Goal: Complete application form

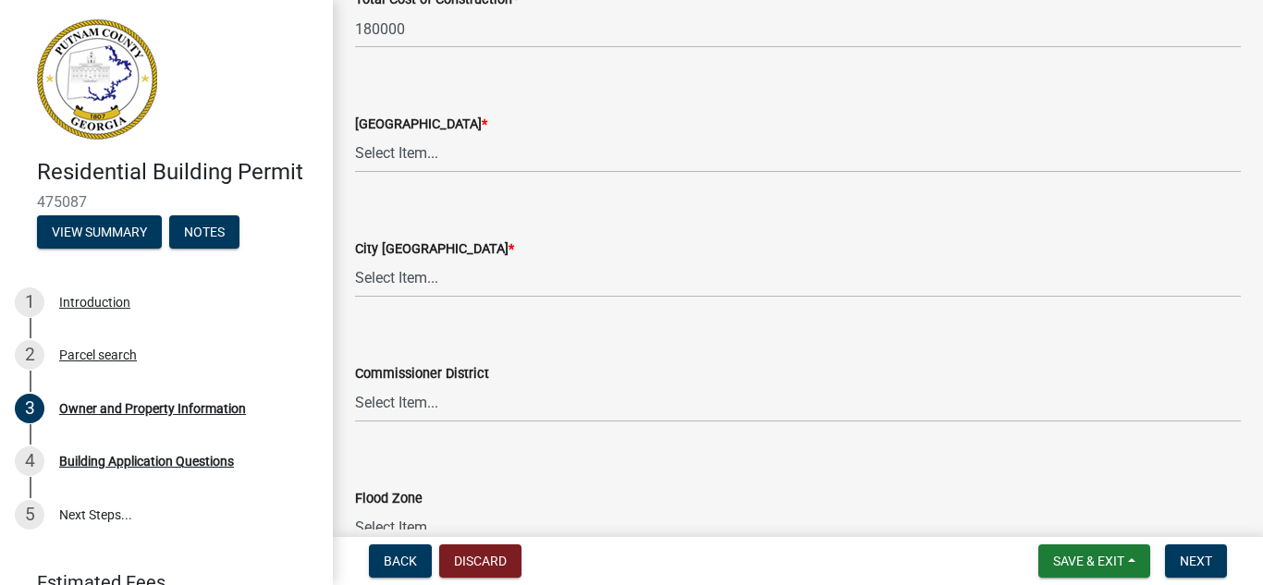
scroll to position [3214, 0]
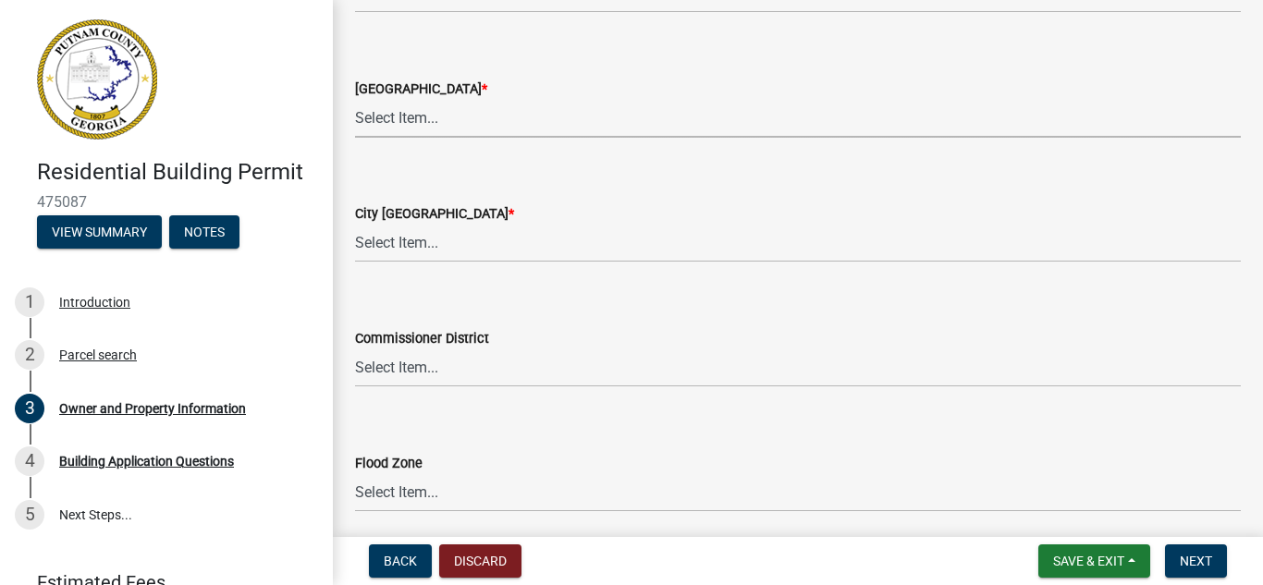
click at [384, 120] on select "Select Item... AG-1 R-1R R-1 R-2 MHP RM-1 RM-3 C-1 C-2 I-M PUD N/A" at bounding box center [798, 119] width 886 height 38
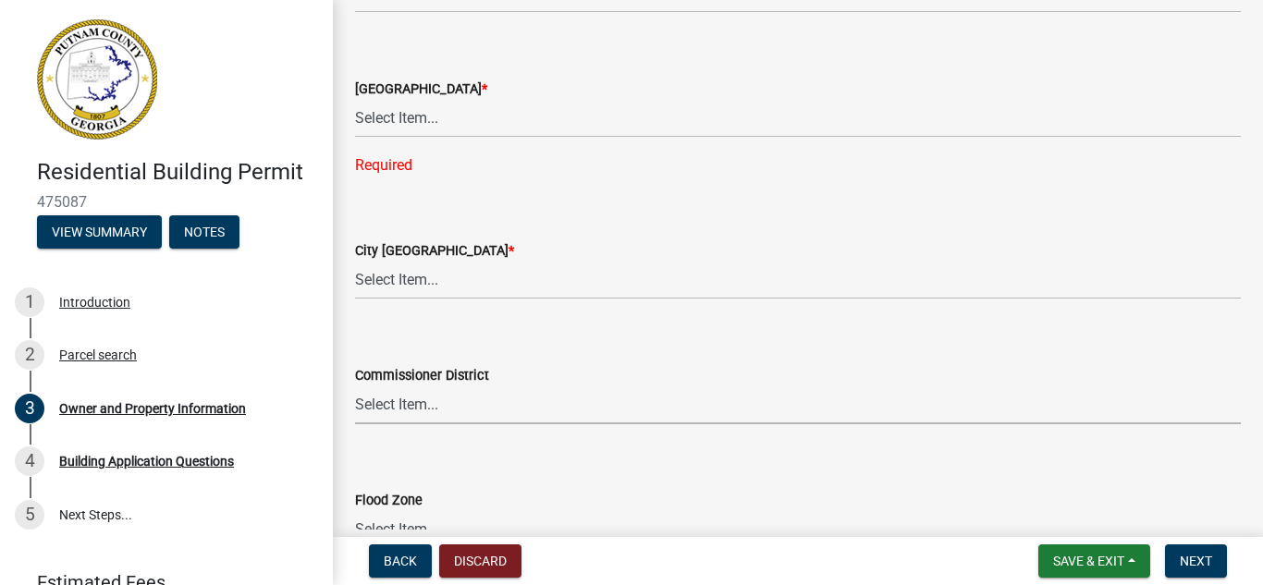
click at [393, 366] on div "Commissioner District Select Item... District 1 District 2 District 3 District 4" at bounding box center [798, 394] width 886 height 60
click at [390, 282] on select "Select Item... A-1 A-2 R-1 R-2 R-3 R-4 MHP C-1 C-2 I-1 I-2 DB FH H-P N/A" at bounding box center [798, 281] width 886 height 38
click at [355, 262] on select "Select Item... A-1 A-2 R-1 R-2 R-3 R-4 MHP C-1 C-2 I-1 I-2 DB FH H-P N/A" at bounding box center [798, 281] width 886 height 38
select select "83394b22-4a11-496c-8e5c-75ade2e72faf"
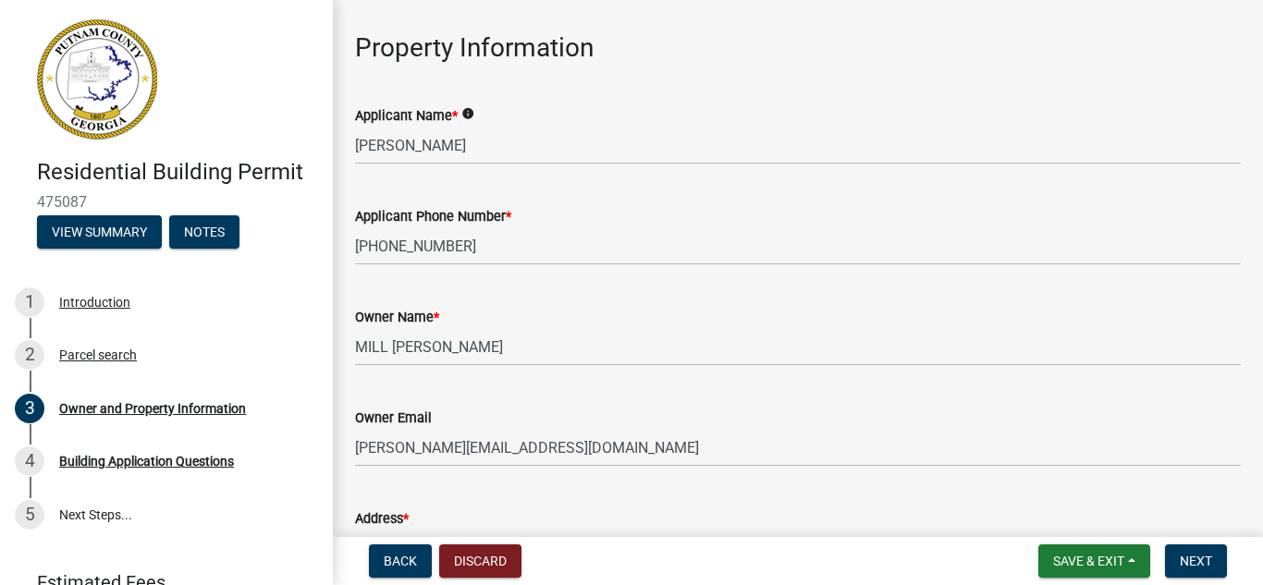
scroll to position [129, 0]
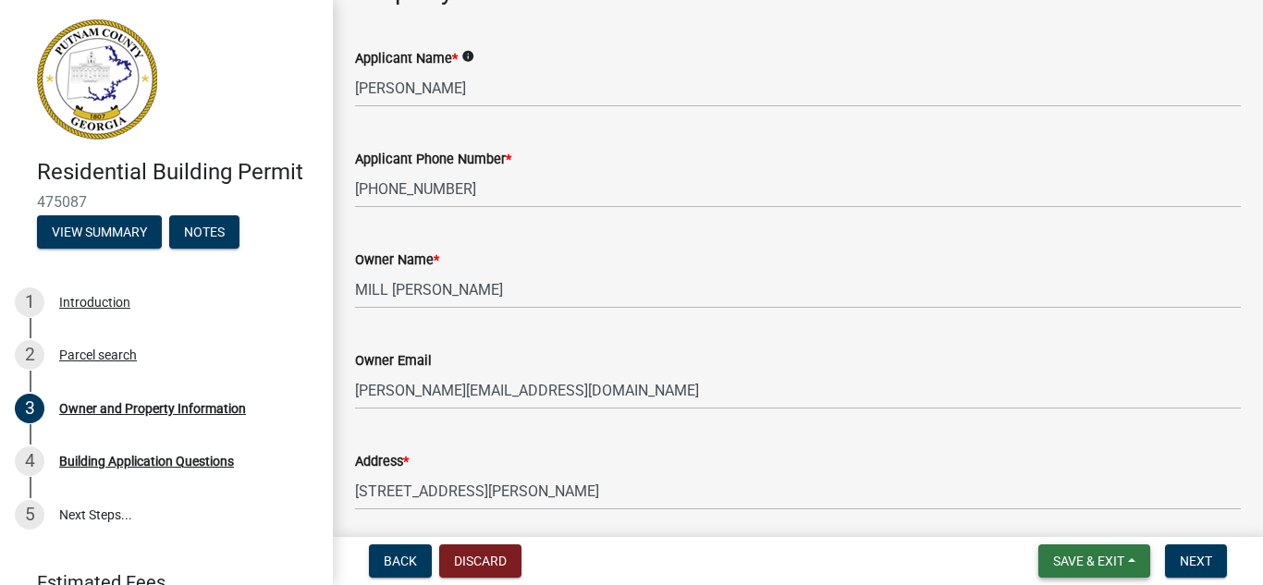
click at [1090, 563] on span "Save & Exit" at bounding box center [1088, 561] width 71 height 15
click at [1080, 512] on button "Save & Exit" at bounding box center [1076, 513] width 148 height 44
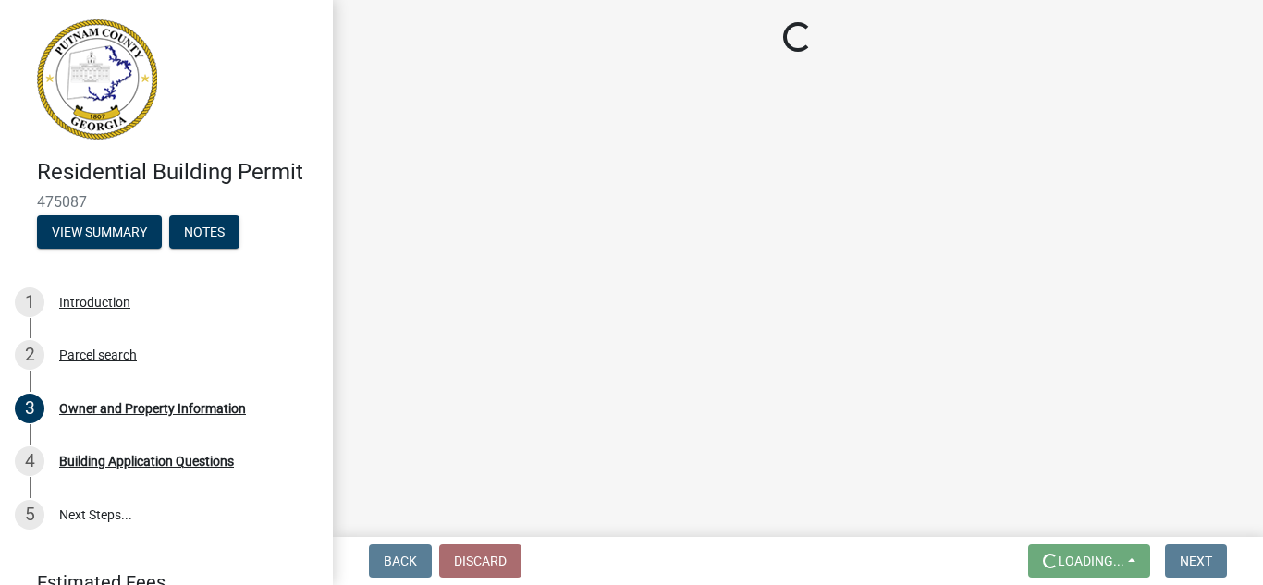
scroll to position [0, 0]
